Goal: Task Accomplishment & Management: Use online tool/utility

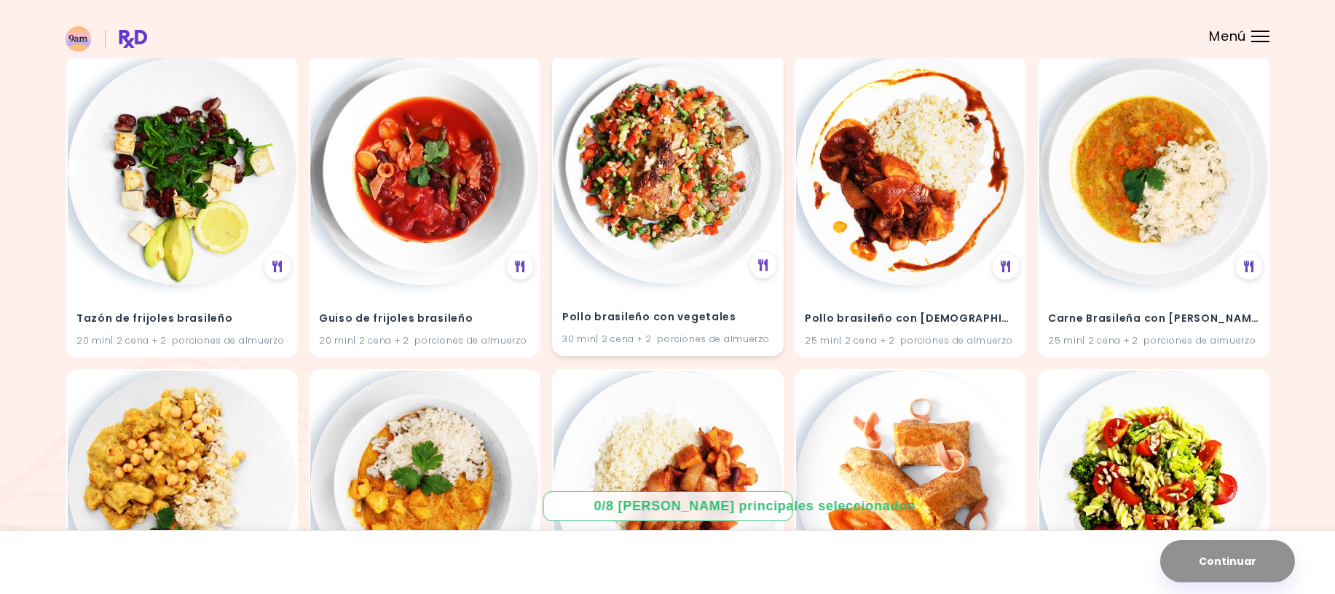
scroll to position [14647, 0]
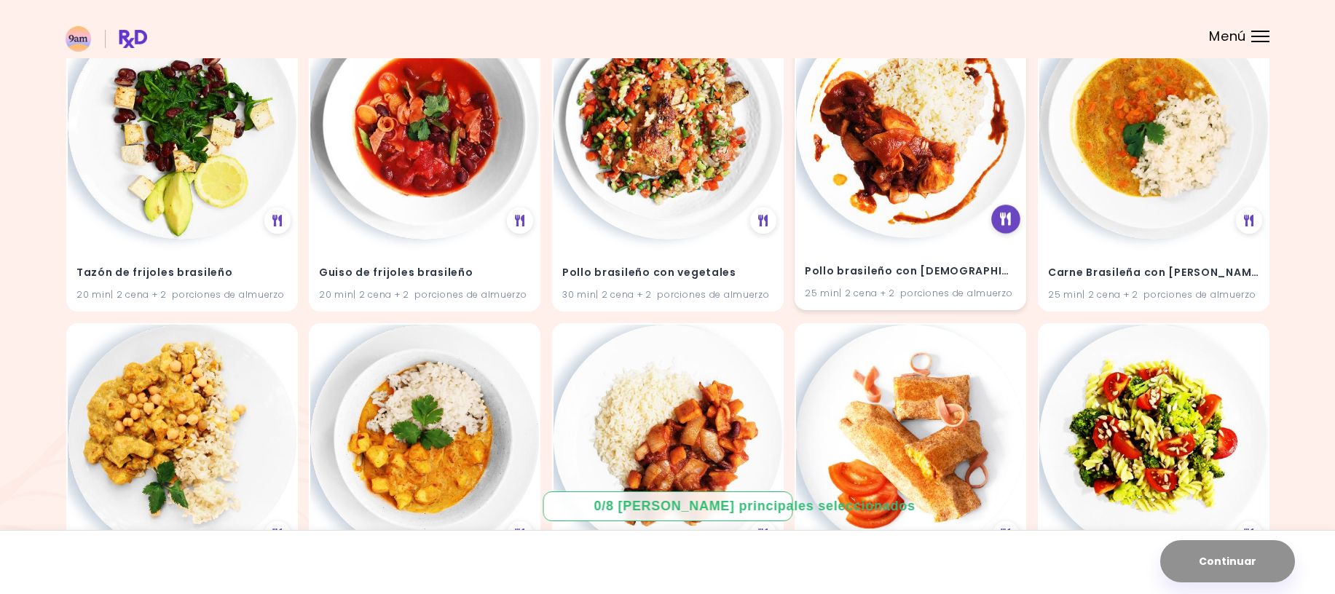
click at [1010, 222] on icon at bounding box center [1005, 219] width 11 height 13
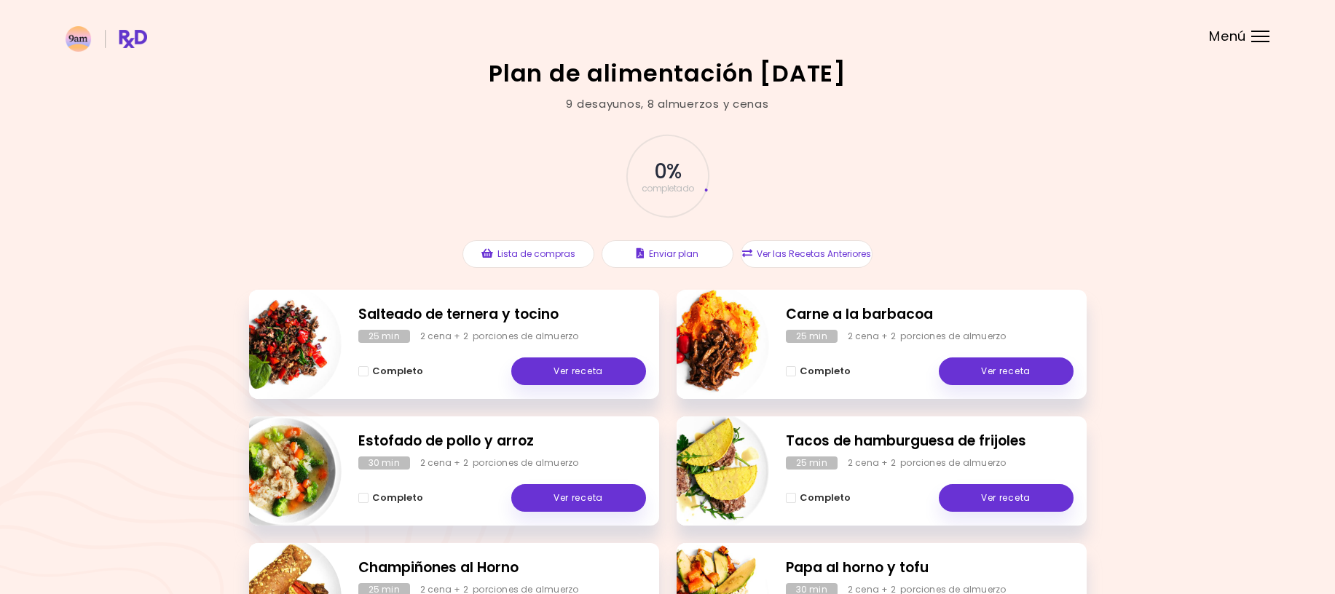
click at [1264, 44] on header at bounding box center [667, 29] width 1335 height 58
click at [1262, 32] on div "Menú" at bounding box center [1260, 37] width 18 height 12
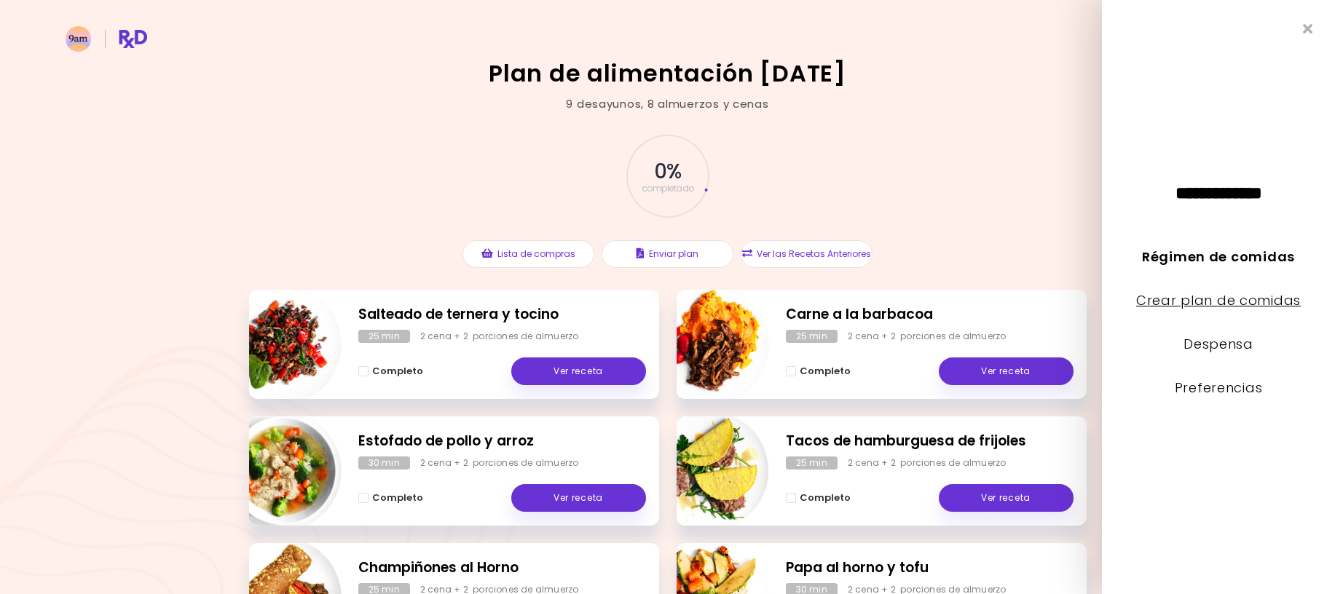
click at [1212, 308] on link "Crear plan de comidas" at bounding box center [1218, 300] width 165 height 18
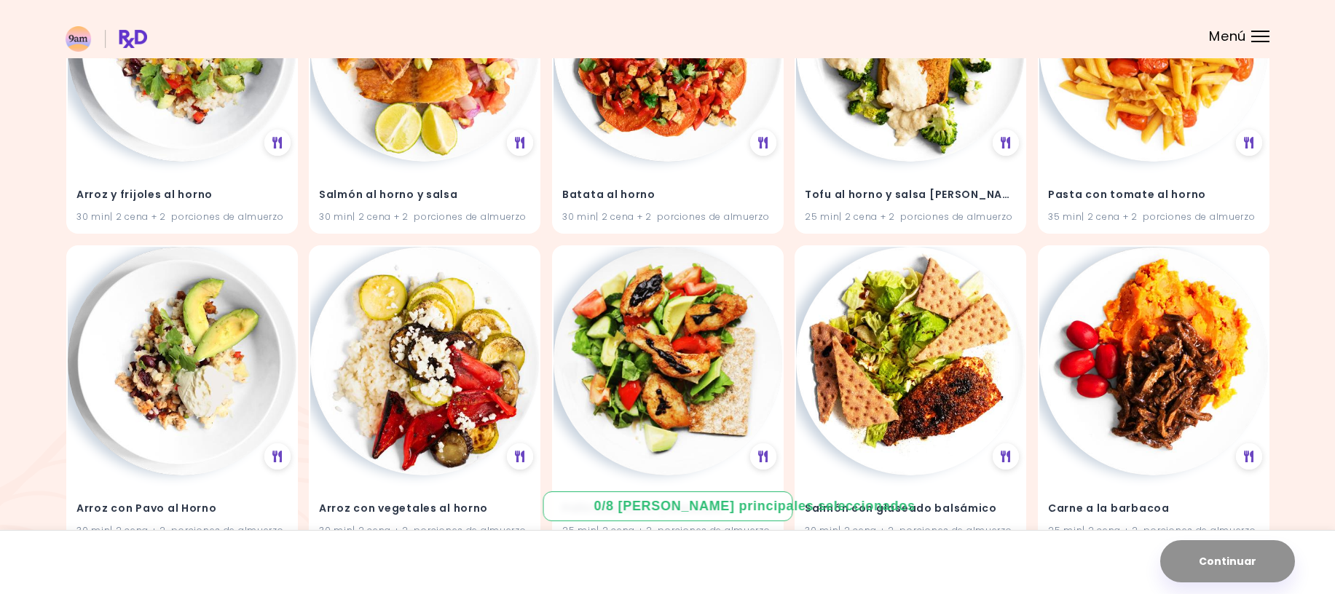
scroll to position [4095, 0]
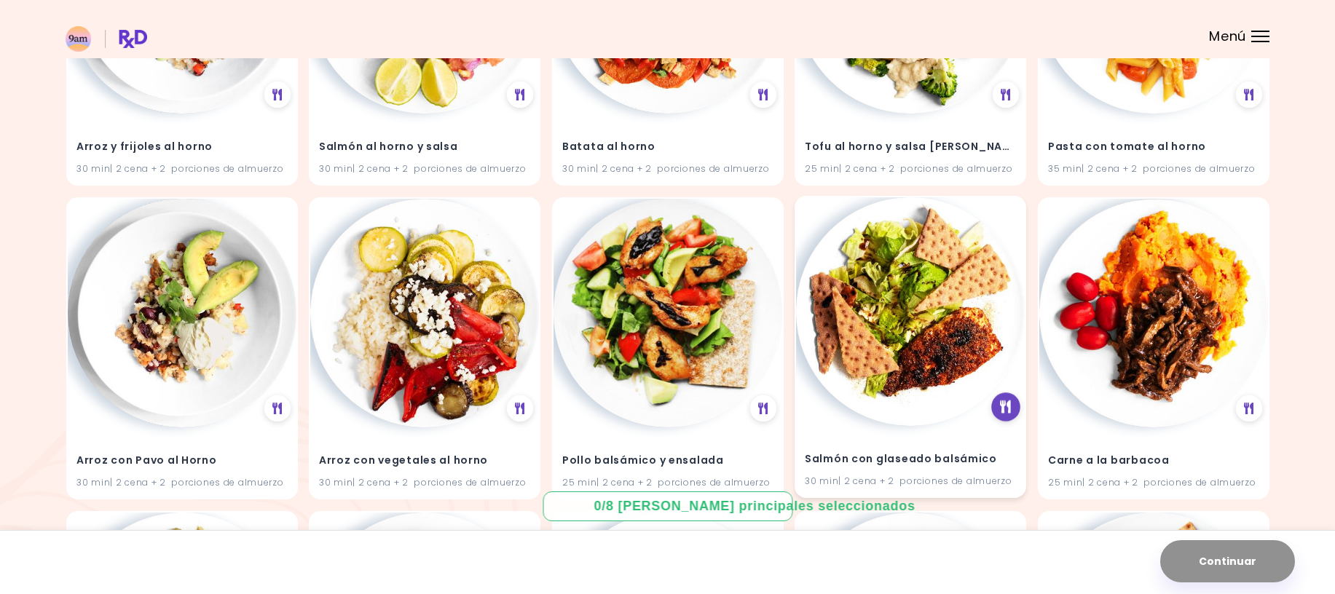
click at [1004, 417] on div at bounding box center [1005, 407] width 29 height 29
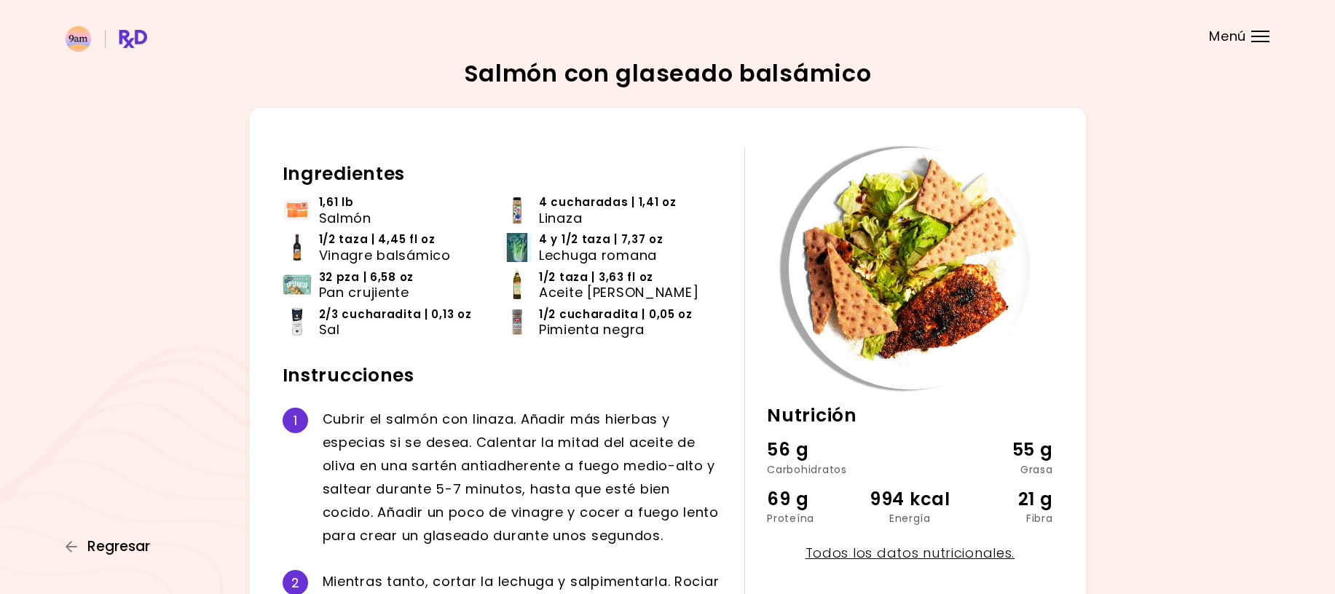
click at [66, 545] on icon "button" at bounding box center [72, 546] width 13 height 13
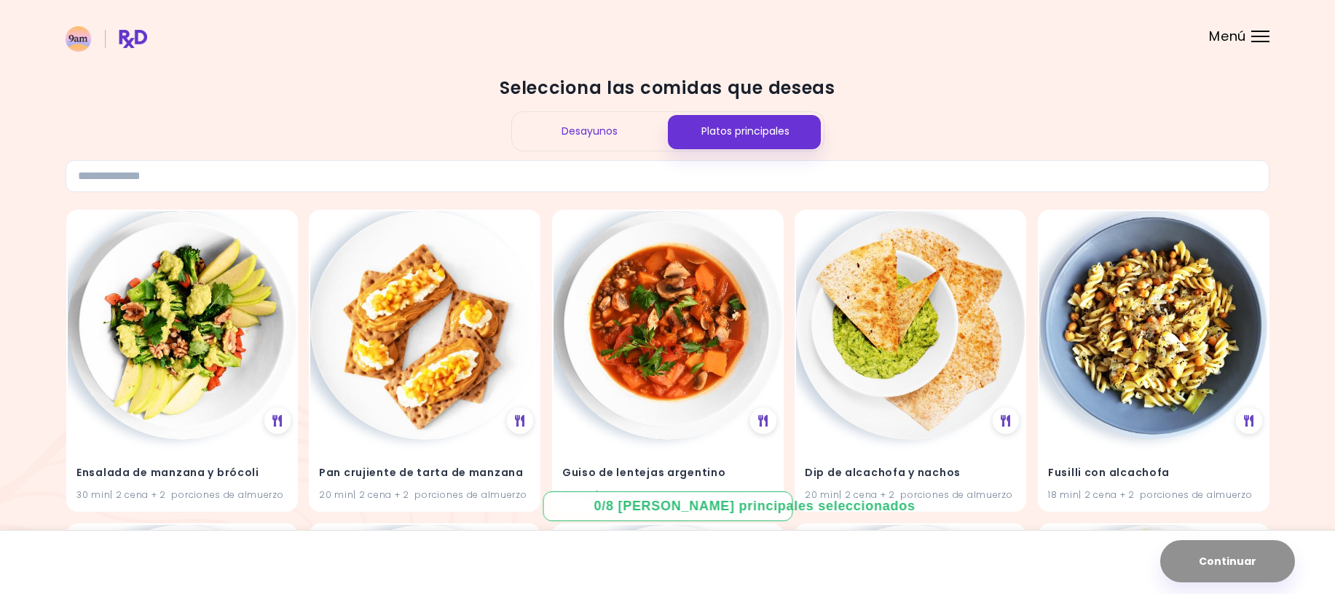
click at [736, 134] on div "Platos principales" at bounding box center [746, 131] width 156 height 39
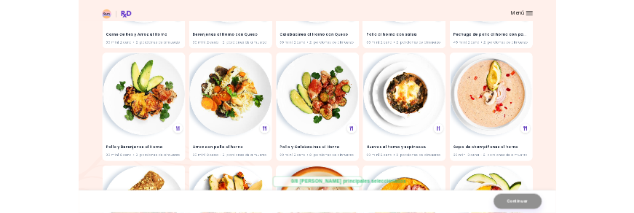
scroll to position [3065, 0]
